Goal: Task Accomplishment & Management: Manage account settings

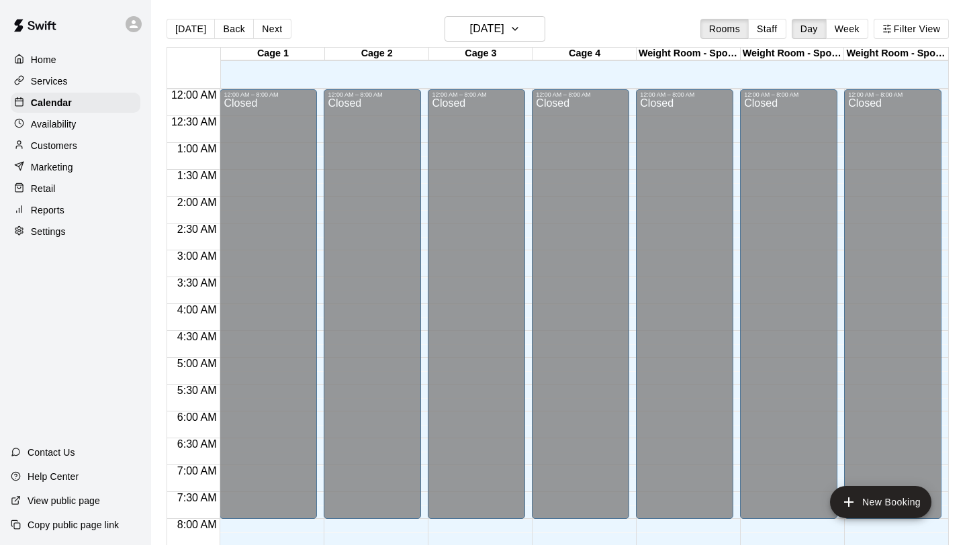
scroll to position [779, 0]
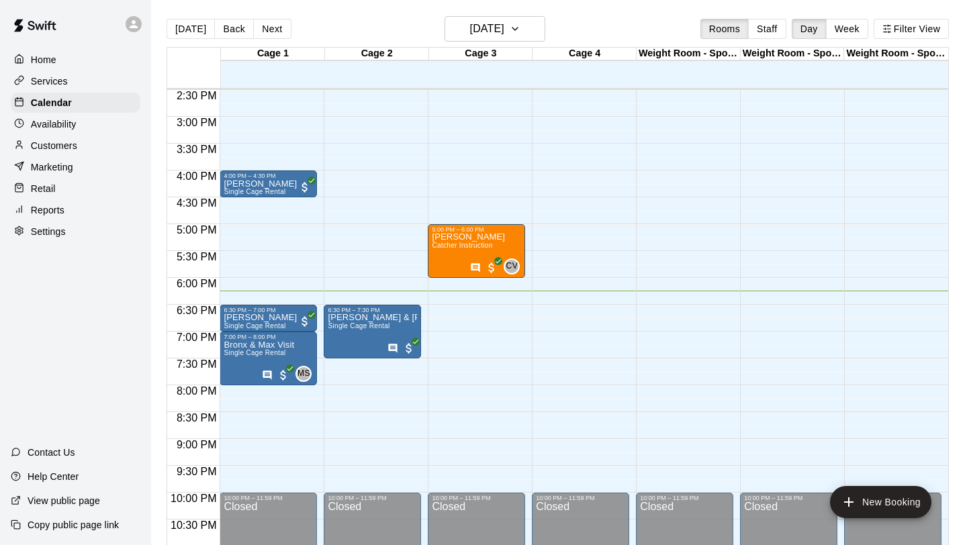
click at [60, 229] on p "Settings" at bounding box center [48, 231] width 35 height 13
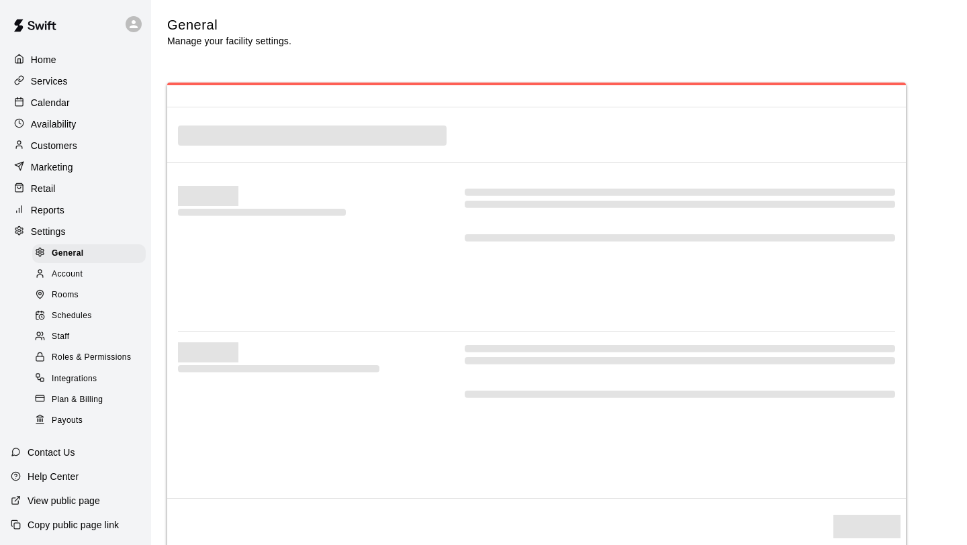
select select "**"
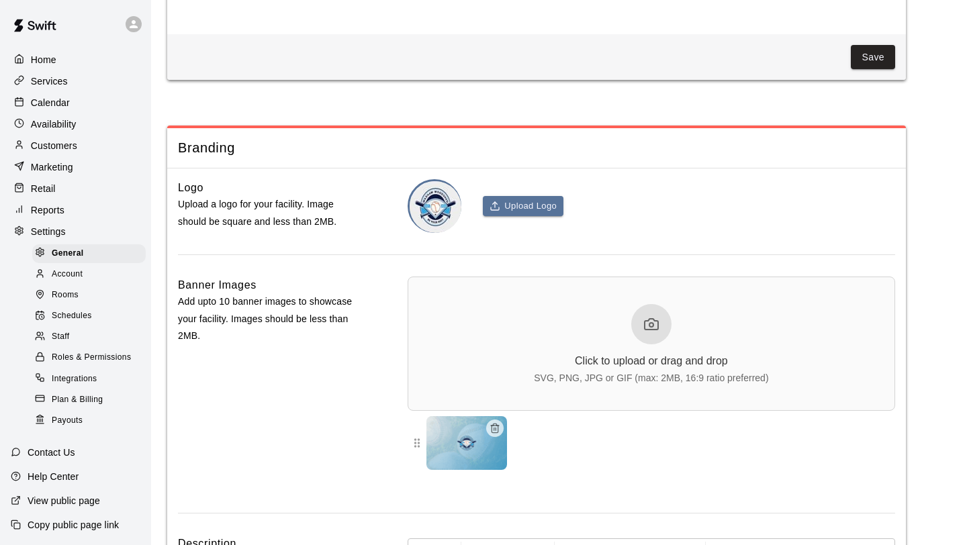
scroll to position [2964, 0]
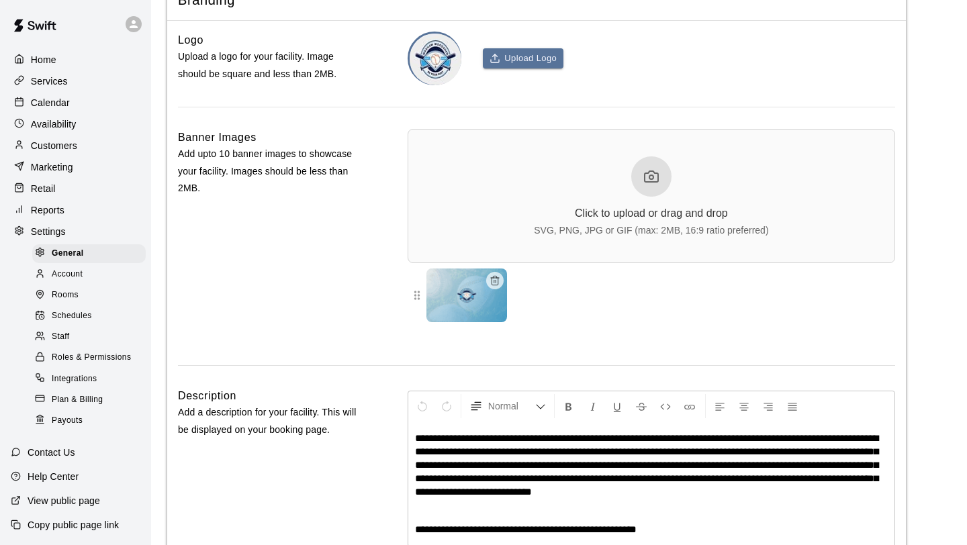
click at [83, 337] on div "Staff" at bounding box center [89, 337] width 114 height 19
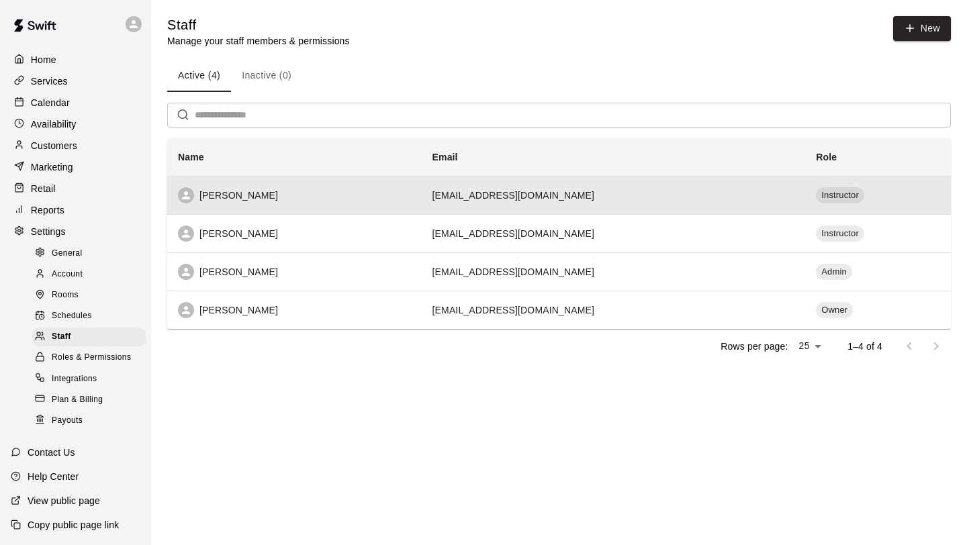
click at [423, 197] on td "[EMAIL_ADDRESS][DOMAIN_NAME]" at bounding box center [614, 195] width 384 height 38
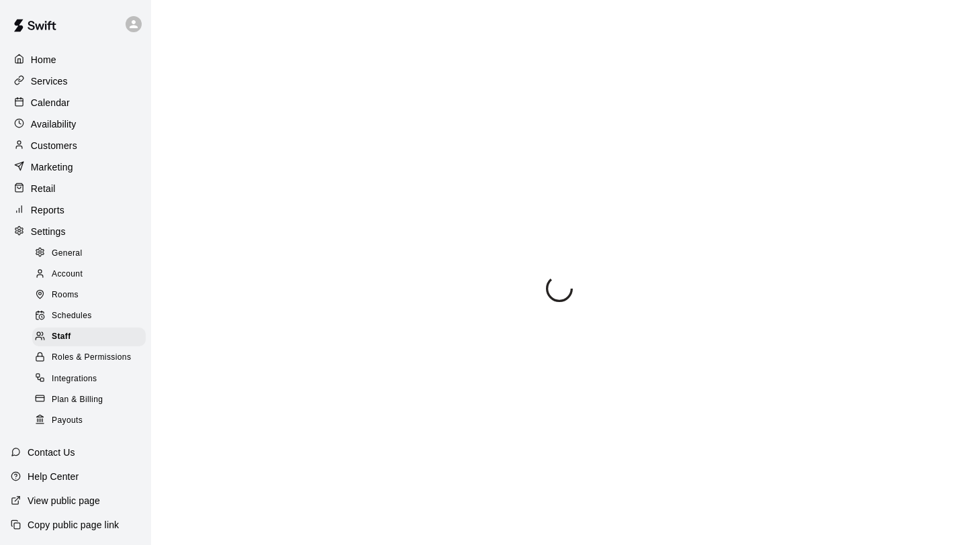
select select "**"
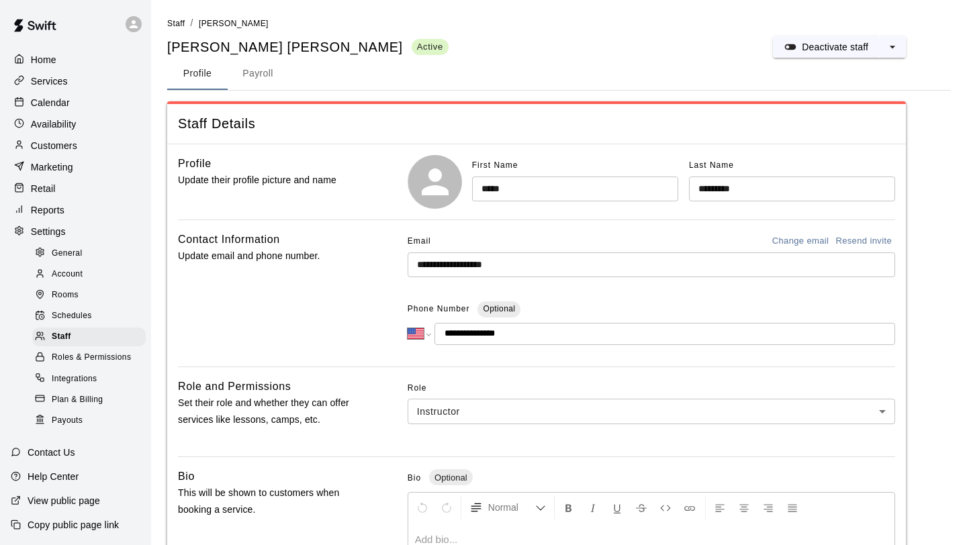
click at [259, 69] on button "Payroll" at bounding box center [258, 74] width 60 height 32
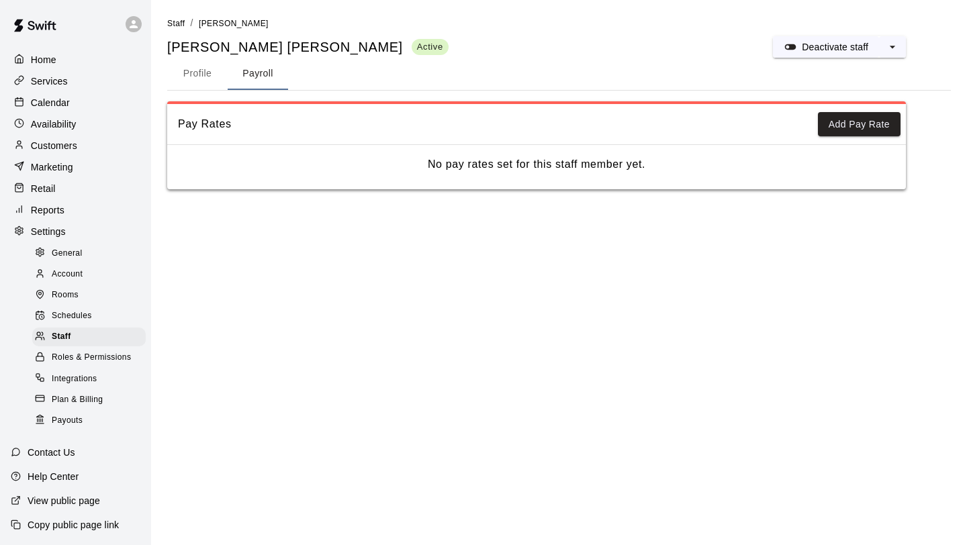
click at [214, 82] on button "Profile" at bounding box center [197, 74] width 60 height 32
select select "**"
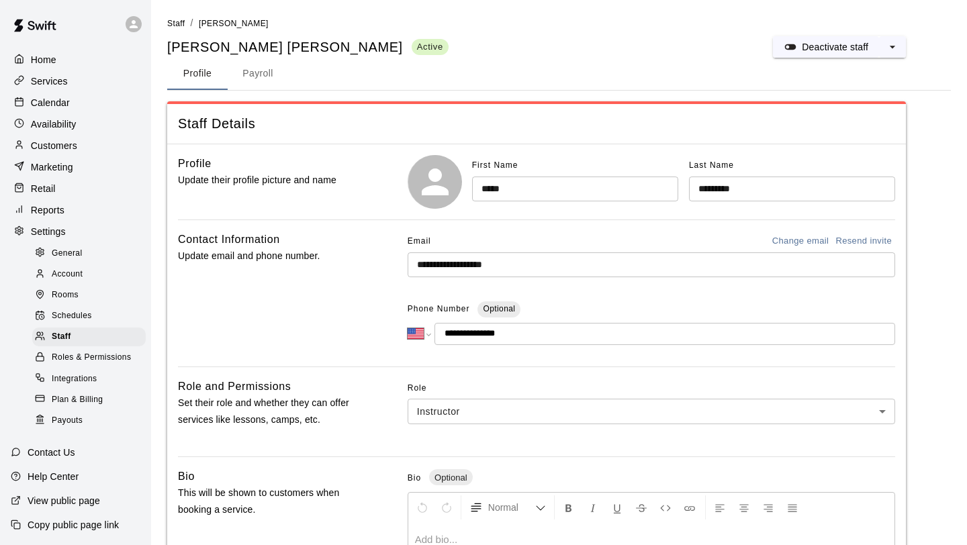
click at [83, 352] on span "Roles & Permissions" at bounding box center [91, 357] width 79 height 13
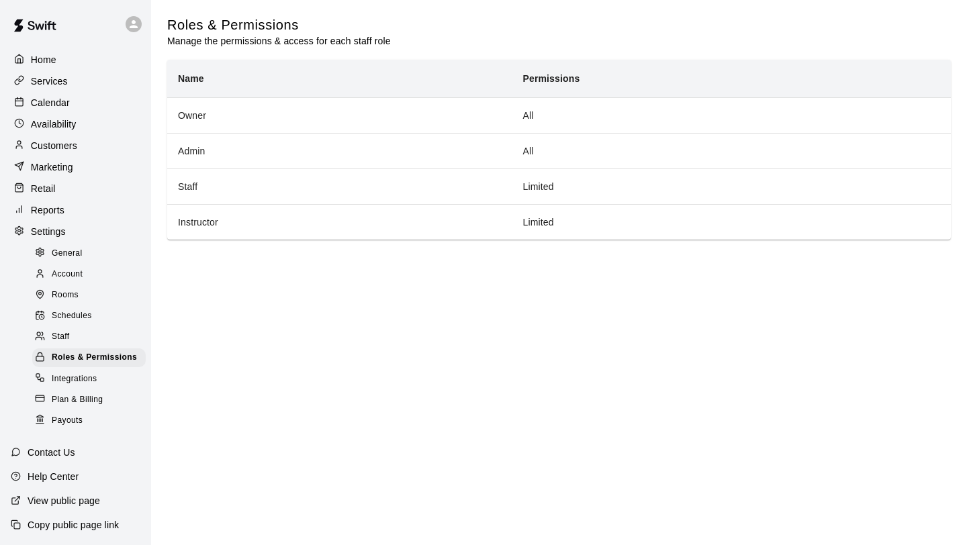
click at [104, 337] on div "Staff" at bounding box center [89, 337] width 114 height 19
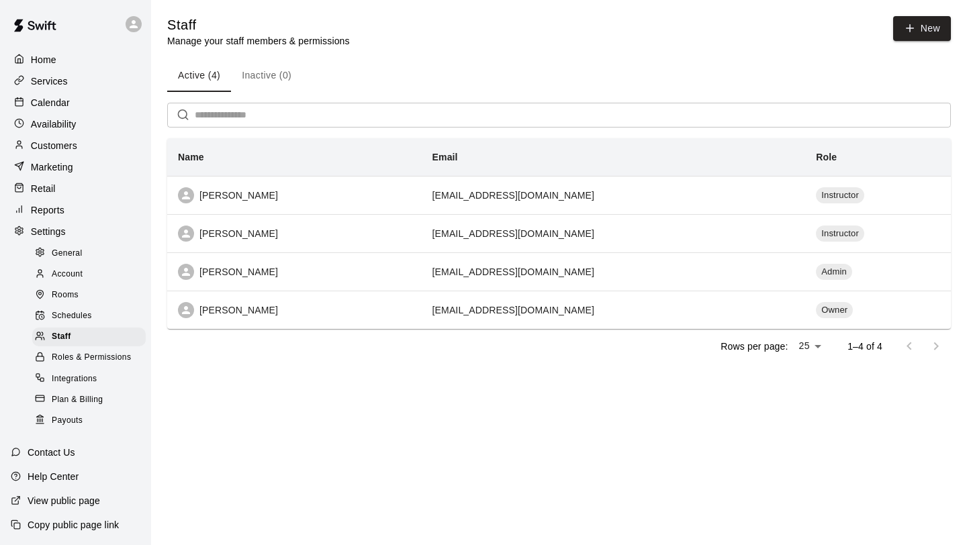
click at [107, 359] on span "Roles & Permissions" at bounding box center [91, 357] width 79 height 13
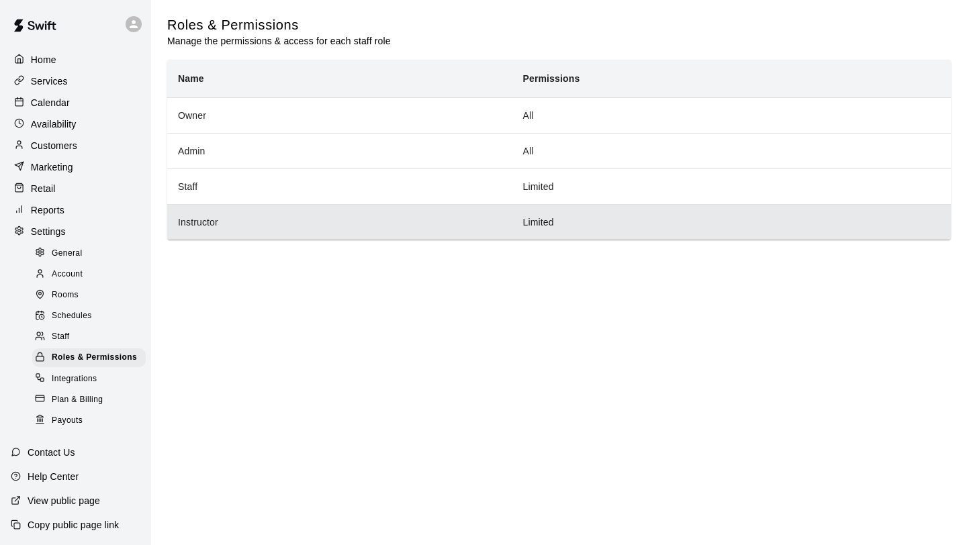
click at [342, 215] on th "Instructor" at bounding box center [339, 222] width 345 height 36
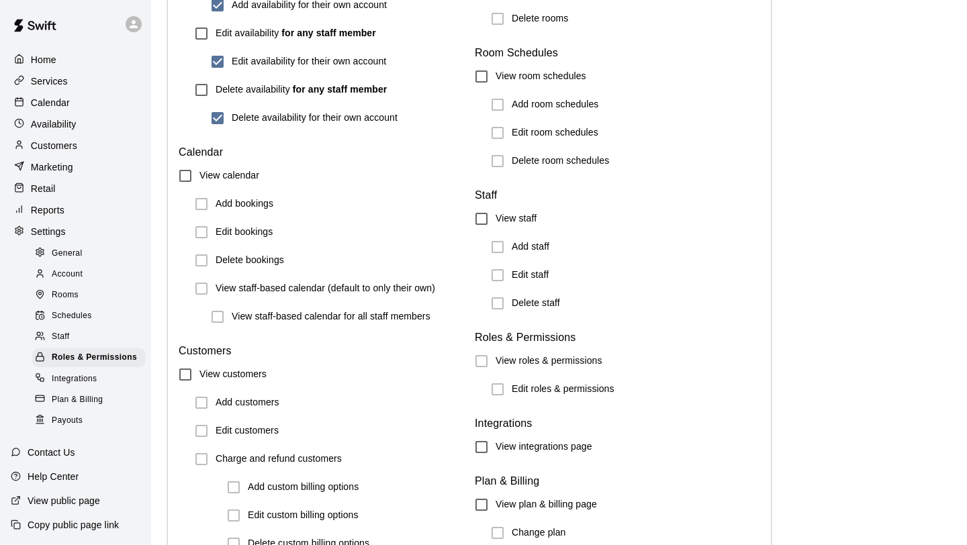
scroll to position [1257, 0]
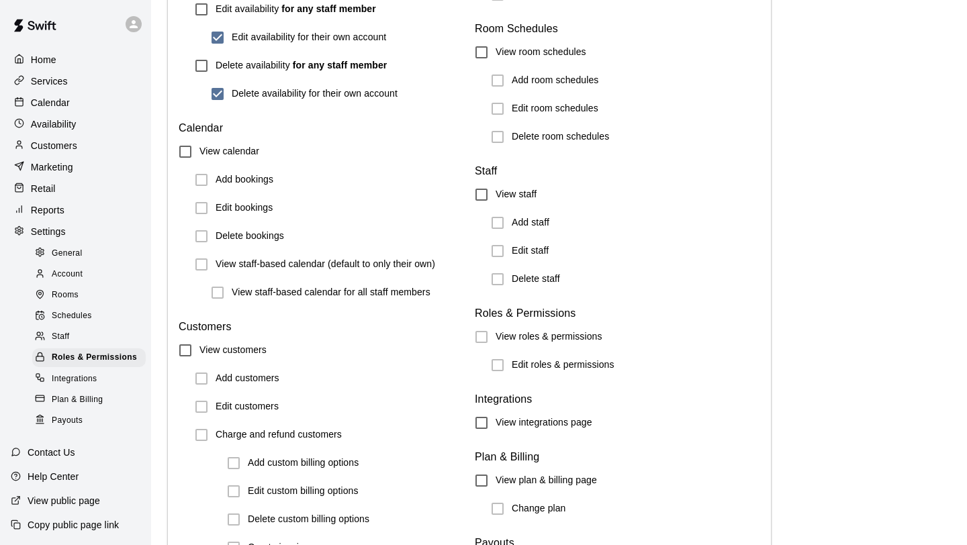
click at [497, 253] on label "Edit staff" at bounding box center [617, 251] width 266 height 28
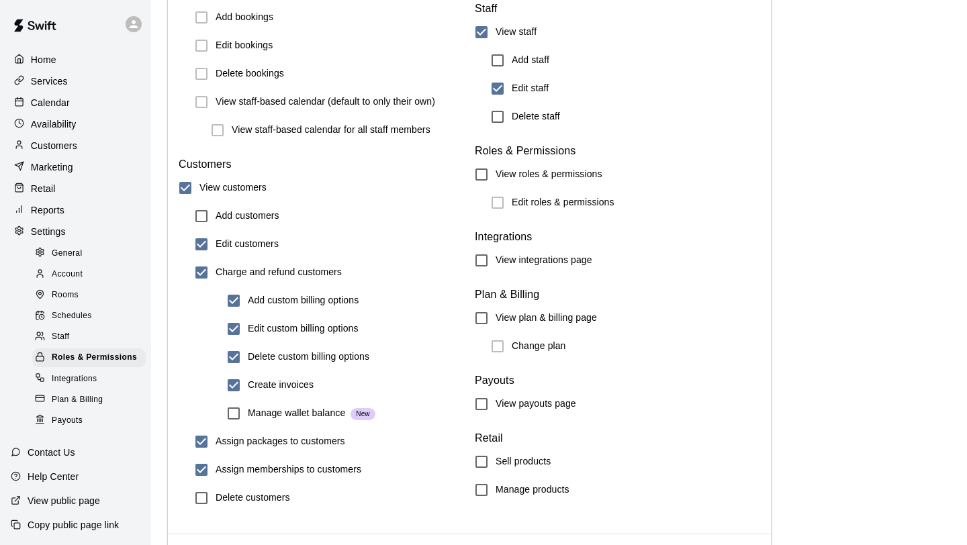
scroll to position [1472, 0]
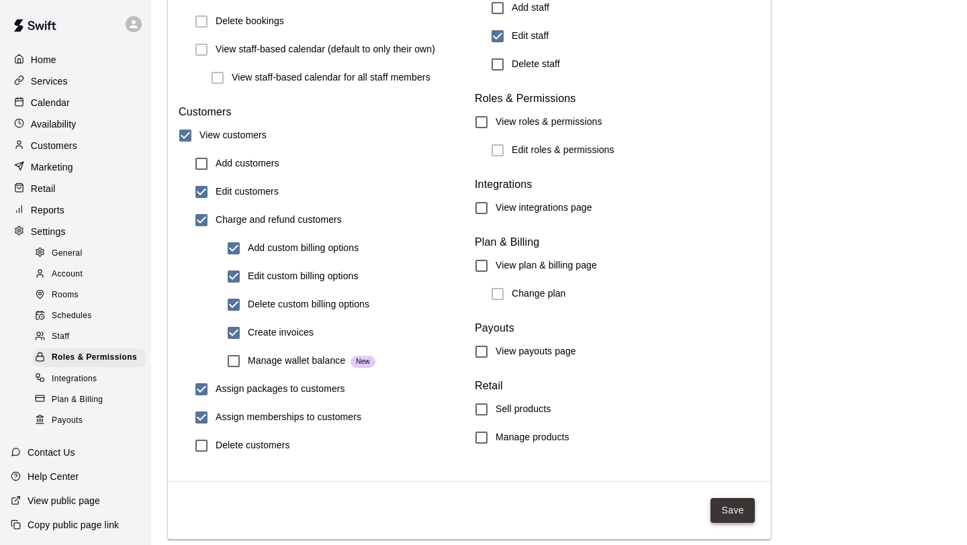
click at [717, 505] on button "Save" at bounding box center [733, 510] width 44 height 25
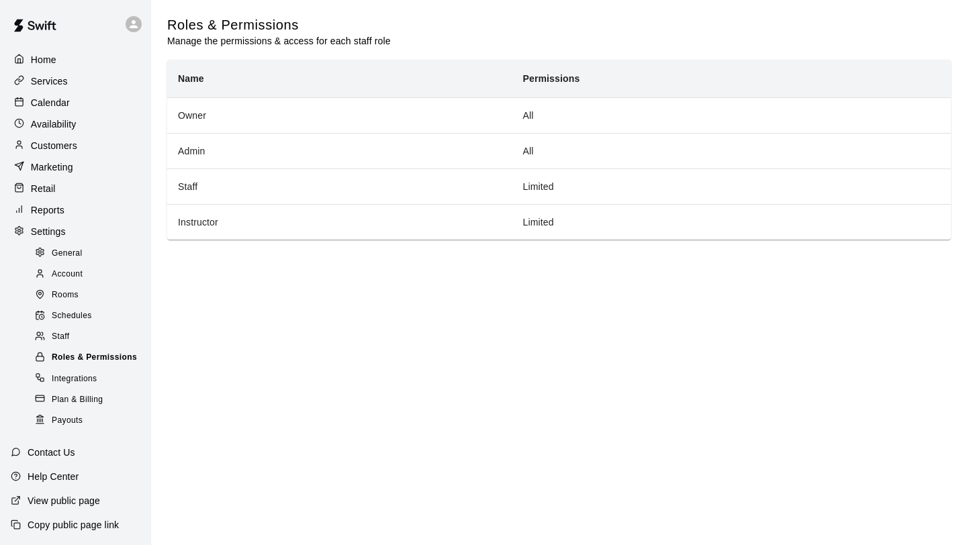
click at [104, 359] on span "Roles & Permissions" at bounding box center [94, 357] width 85 height 13
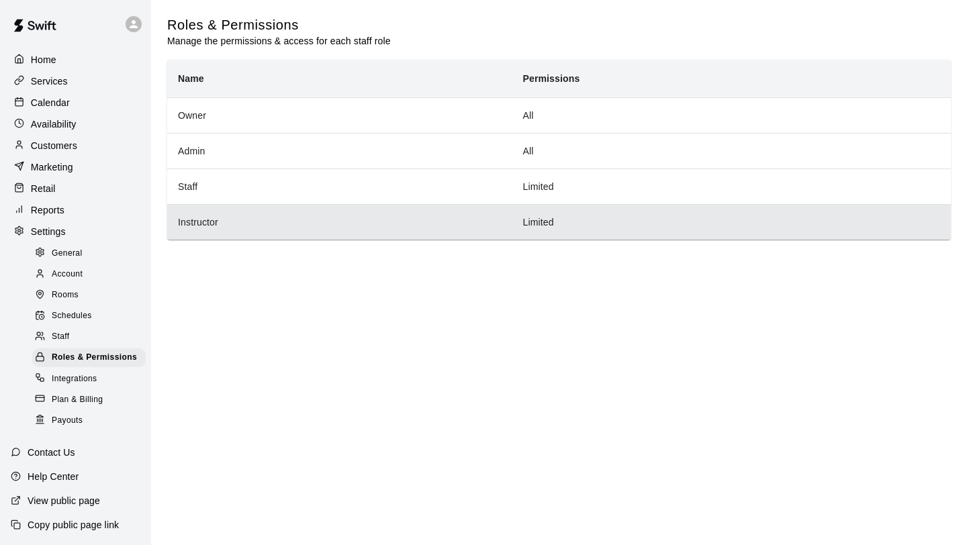
click at [331, 220] on th "Instructor" at bounding box center [339, 222] width 345 height 36
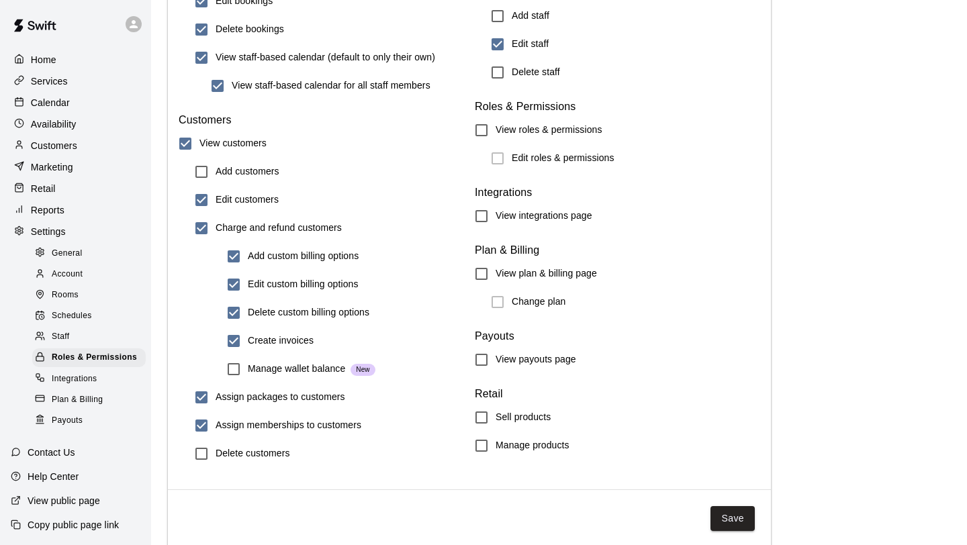
scroll to position [1472, 0]
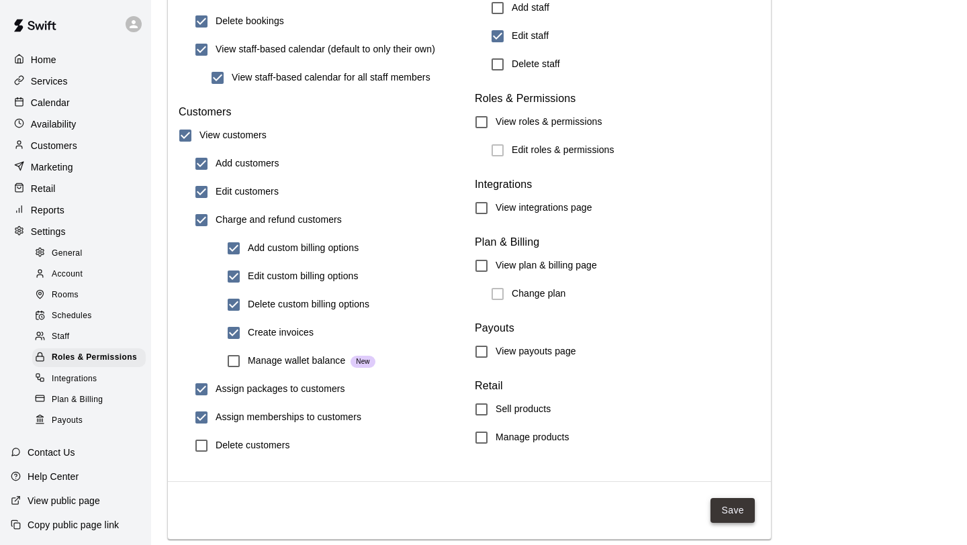
click at [723, 503] on button "Save" at bounding box center [733, 510] width 44 height 25
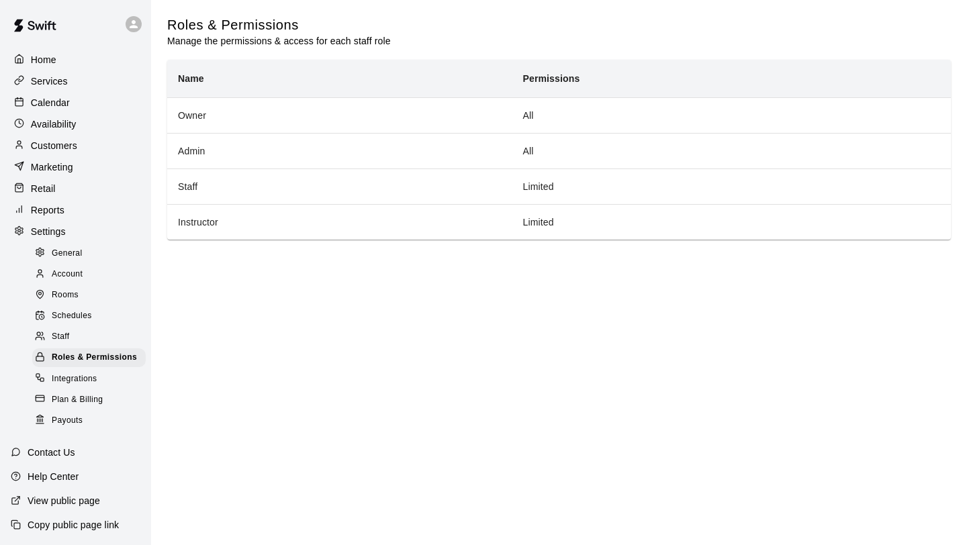
click at [109, 269] on div "Account" at bounding box center [89, 274] width 114 height 19
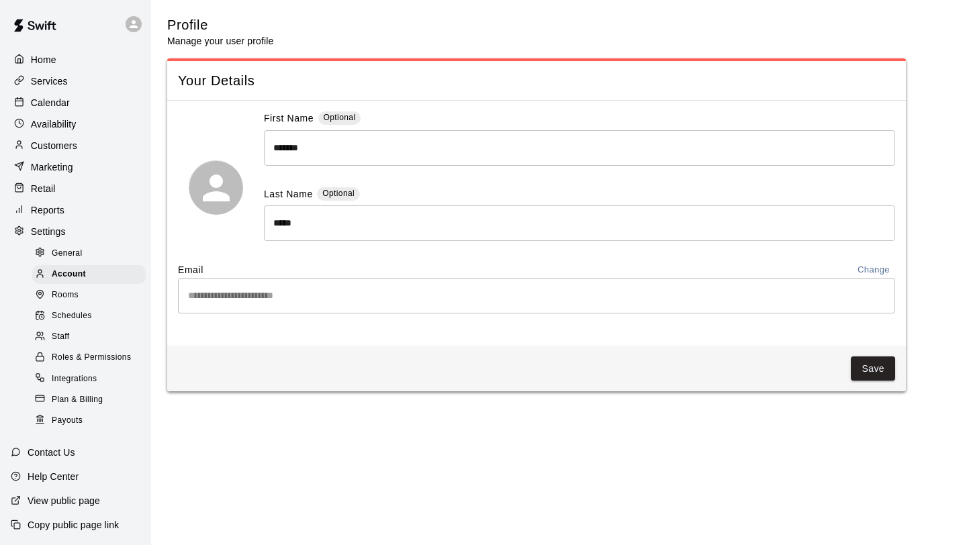
click at [97, 328] on div "Staff" at bounding box center [89, 337] width 114 height 19
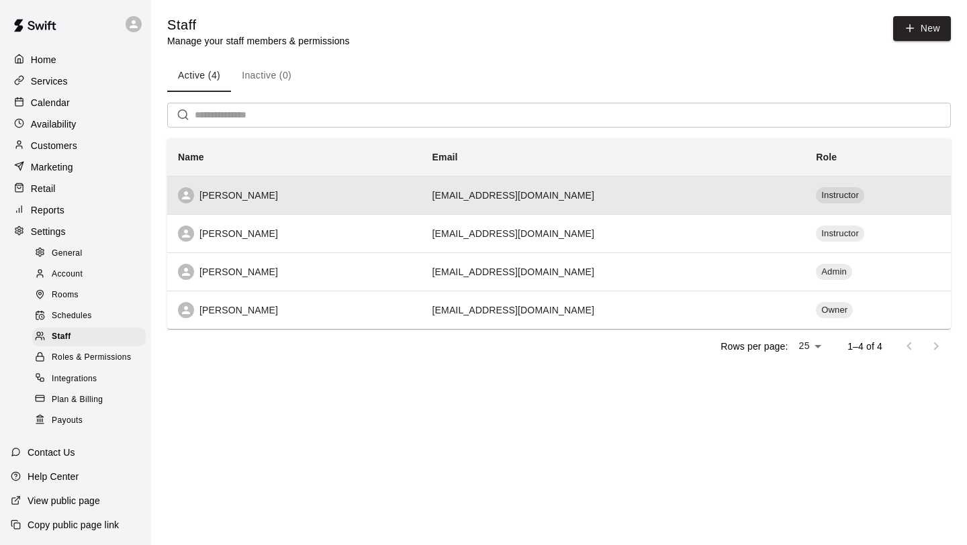
click at [351, 206] on th "[PERSON_NAME]" at bounding box center [294, 195] width 255 height 38
select select "**"
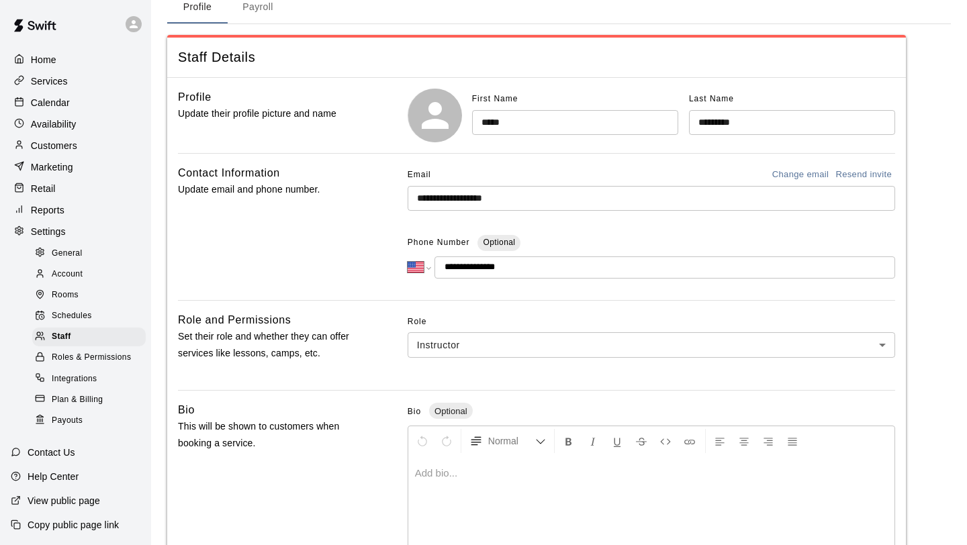
scroll to position [67, 0]
click at [445, 99] on icon at bounding box center [435, 115] width 40 height 40
click at [437, 114] on icon "button" at bounding box center [436, 116] width 10 height 9
click at [439, 114] on icon "button" at bounding box center [436, 116] width 10 height 9
click at [70, 241] on div "Settings" at bounding box center [76, 232] width 130 height 20
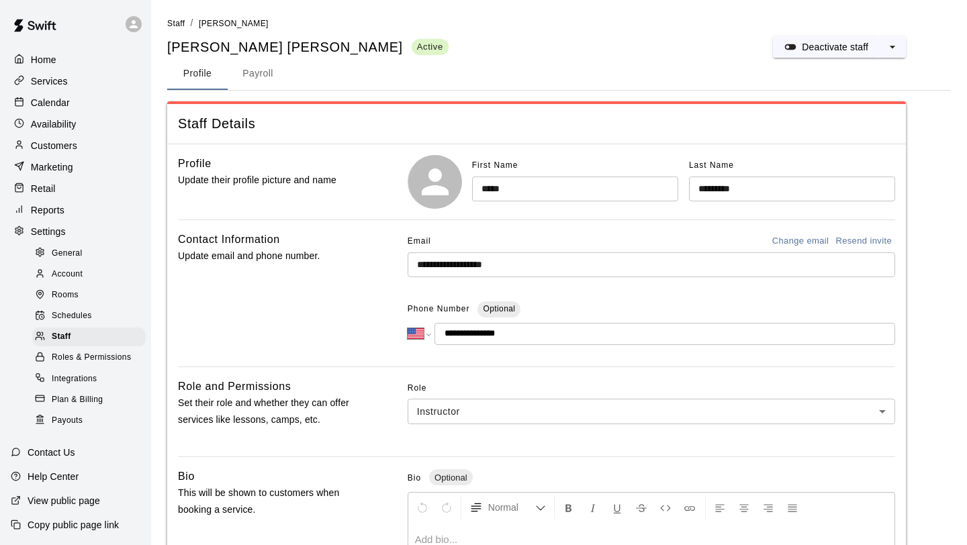
select select "**"
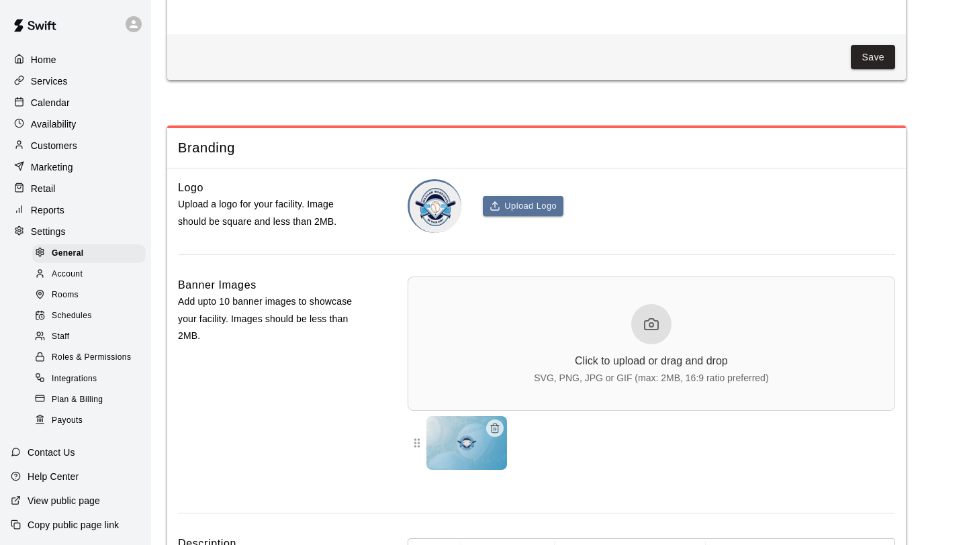
scroll to position [2964, 0]
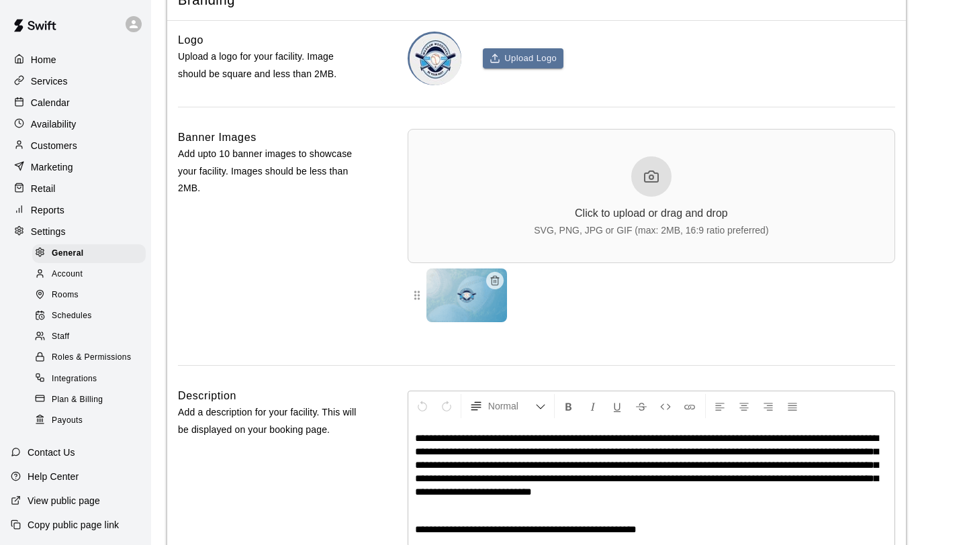
click at [86, 339] on div "Staff" at bounding box center [89, 337] width 114 height 19
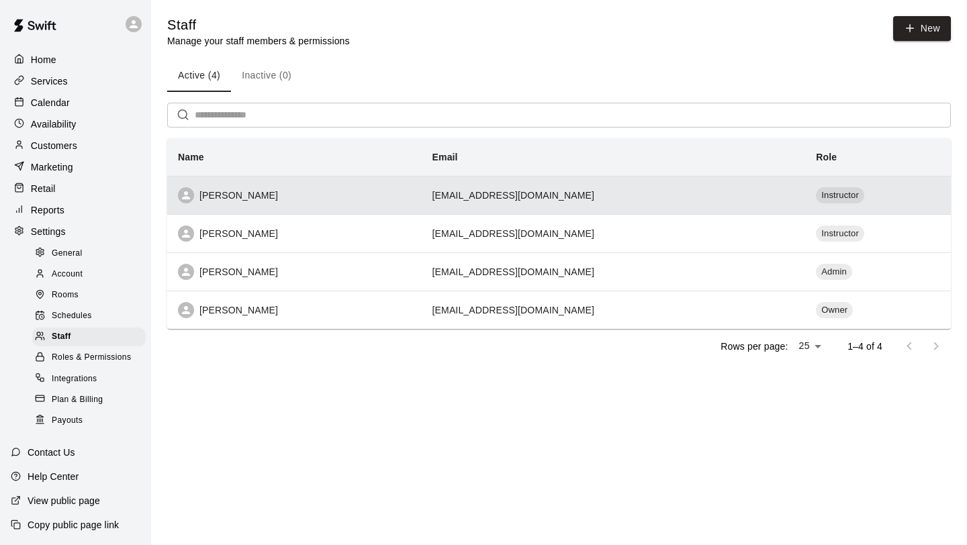
click at [376, 197] on div "[PERSON_NAME]" at bounding box center [294, 195] width 233 height 16
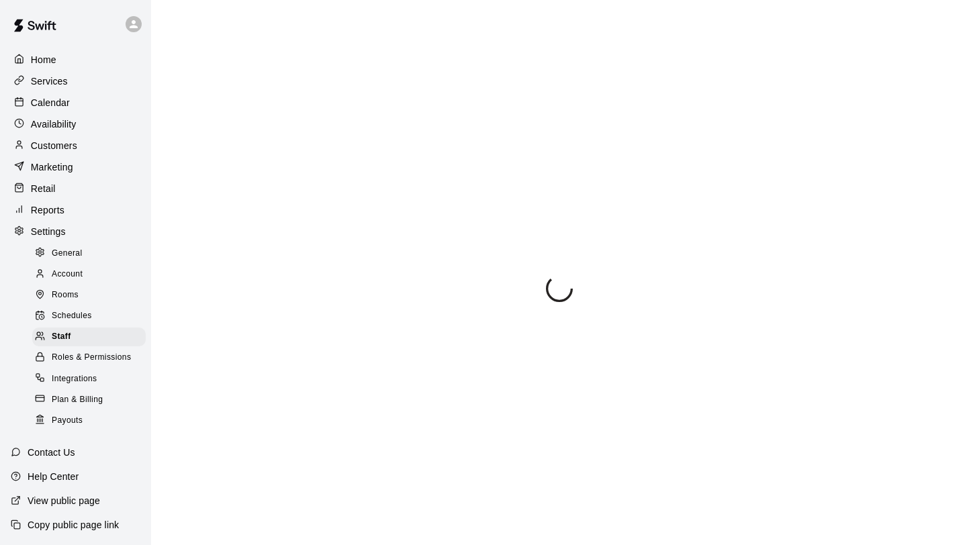
select select "**"
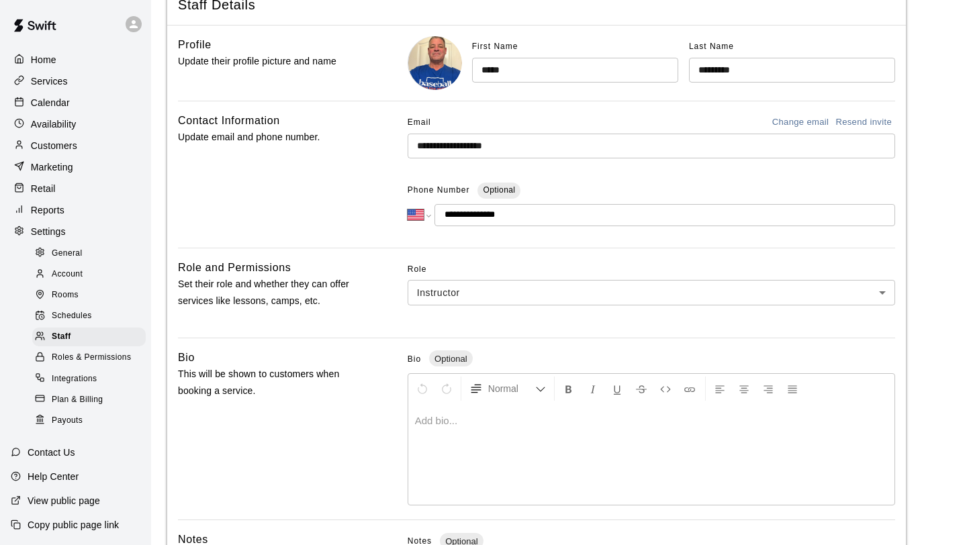
scroll to position [107, 0]
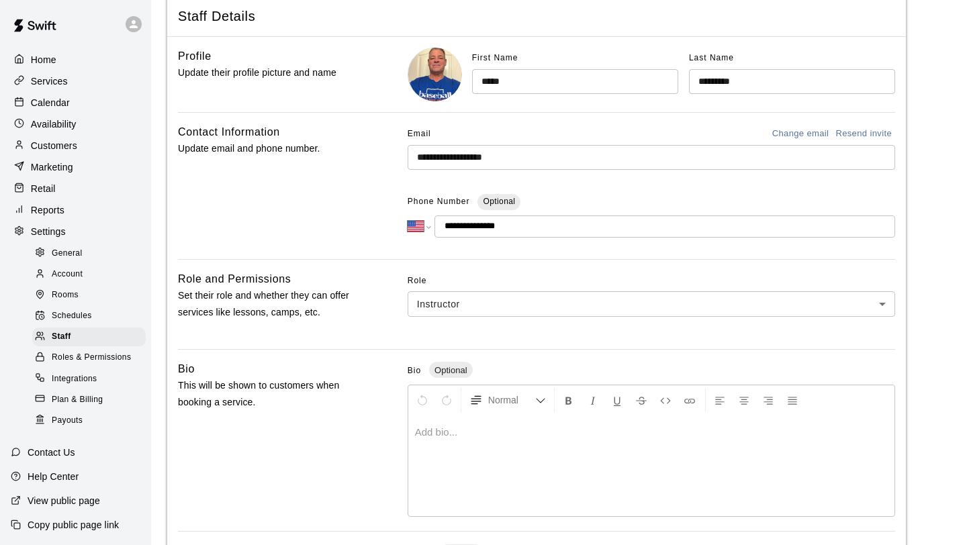
click at [73, 58] on div "Home" at bounding box center [76, 60] width 130 height 20
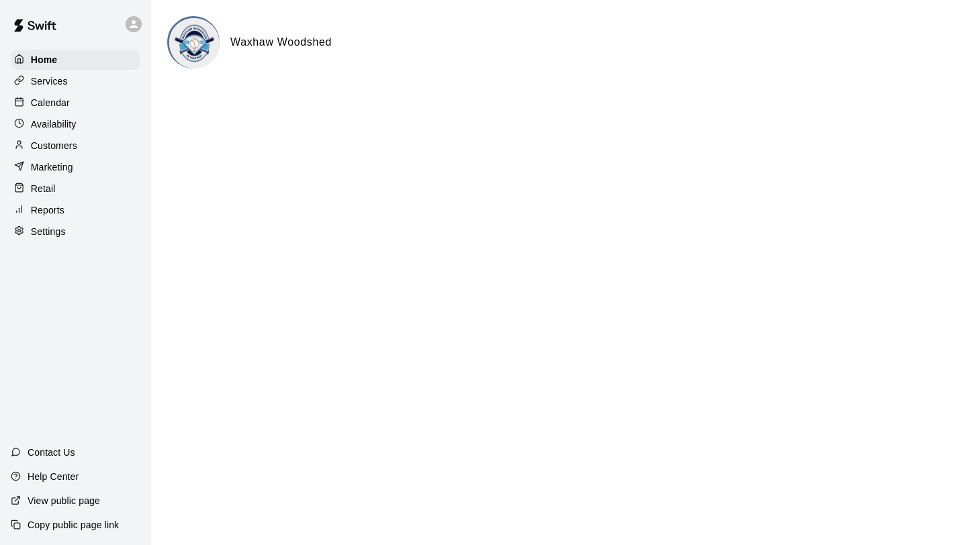
click at [89, 145] on div "Customers" at bounding box center [76, 146] width 130 height 20
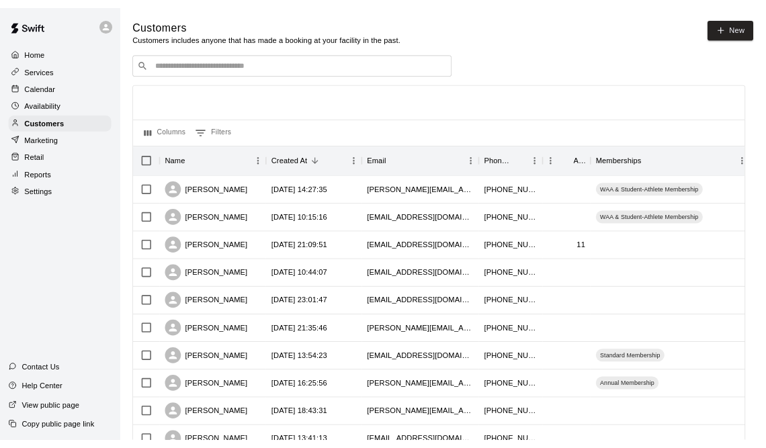
scroll to position [90, 0]
